Goal: Check status: Check status

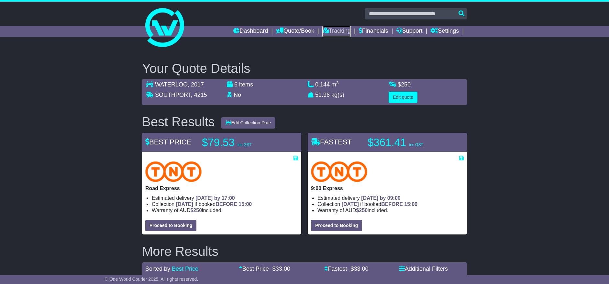
click at [331, 32] on link "Tracking" at bounding box center [336, 31] width 28 height 11
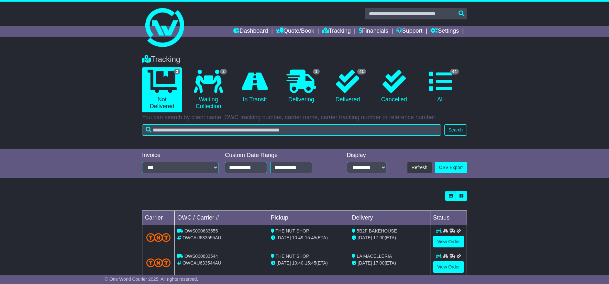
scroll to position [40, 0]
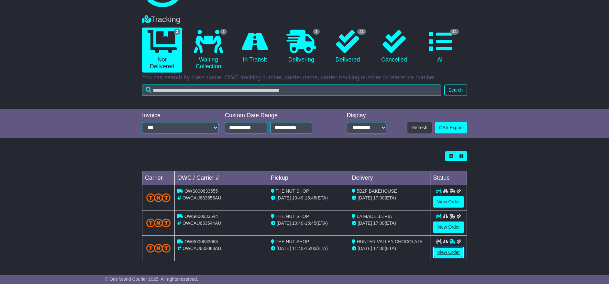
click at [449, 255] on link "View Order" at bounding box center [448, 251] width 31 height 11
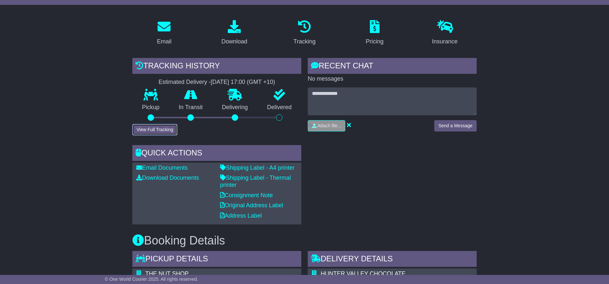
click at [163, 132] on button "View Full Tracking" at bounding box center [154, 129] width 45 height 11
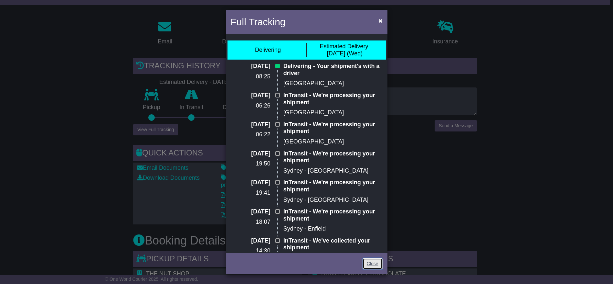
click at [372, 263] on link "Close" at bounding box center [373, 263] width 20 height 11
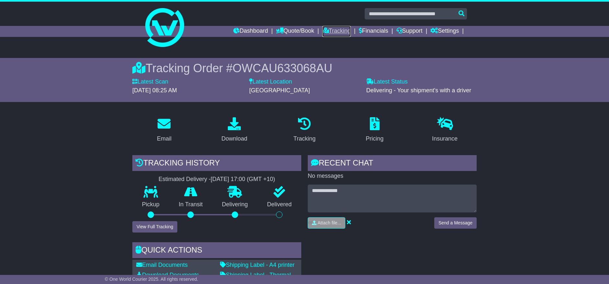
click at [336, 37] on link "Tracking" at bounding box center [336, 31] width 28 height 11
